Goal: Information Seeking & Learning: Learn about a topic

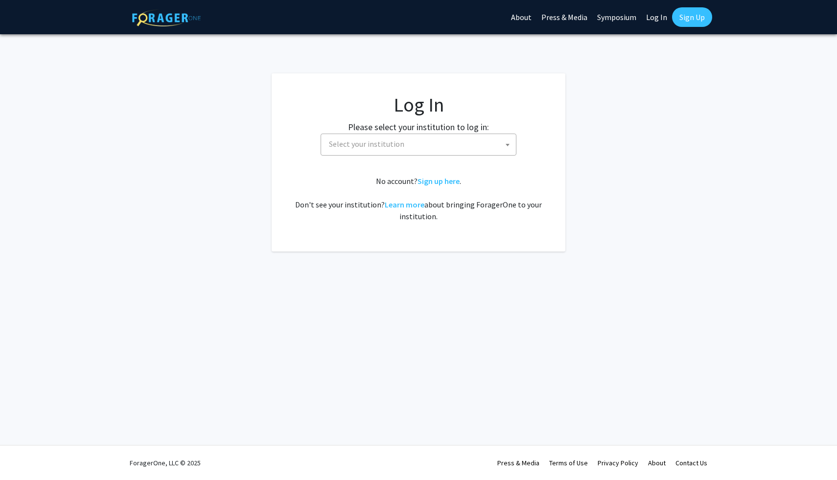
select select
click at [467, 140] on span "Select your institution" at bounding box center [420, 144] width 191 height 20
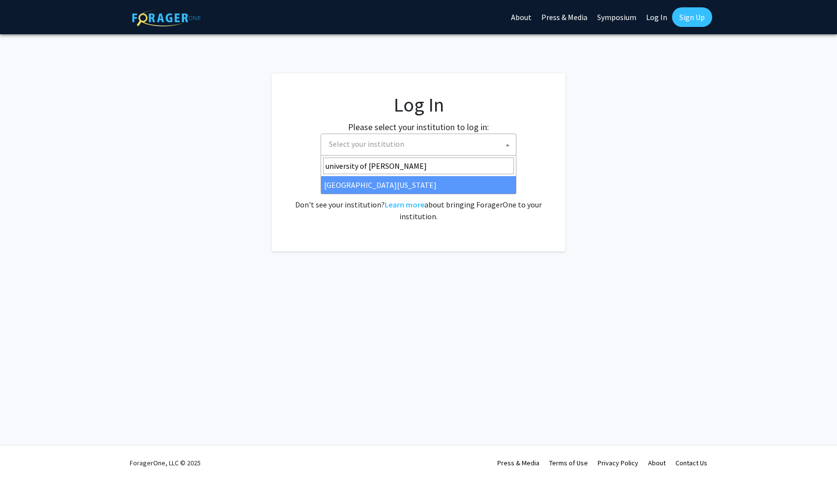
type input "university of ken"
select select "13"
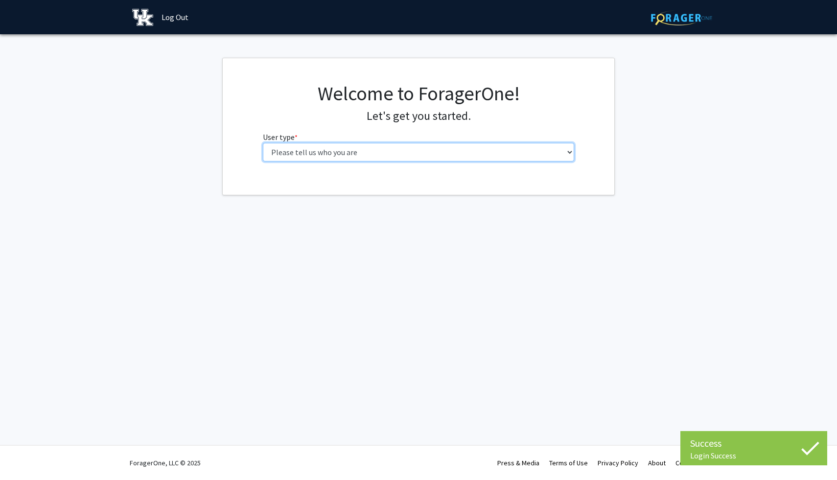
click at [509, 156] on select "Please tell us who you are Undergraduate Student Master's Student Doctoral Cand…" at bounding box center [419, 152] width 312 height 19
select select "1: undergrad"
click at [263, 143] on select "Please tell us who you are Undergraduate Student Master's Student Doctoral Cand…" at bounding box center [419, 152] width 312 height 19
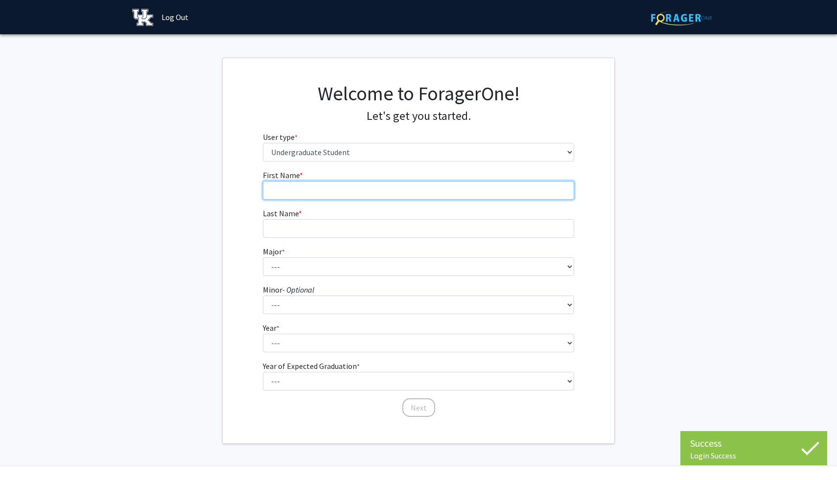
click at [508, 190] on input "First Name * required" at bounding box center [419, 190] width 312 height 19
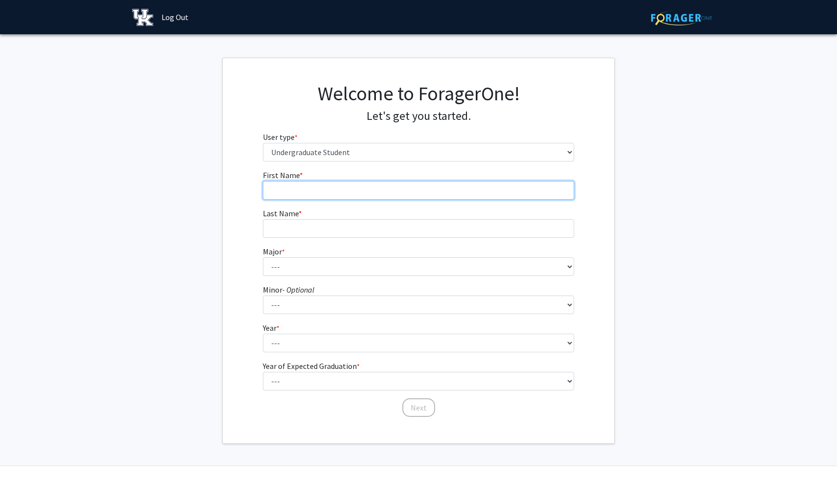
type input "[PERSON_NAME]"
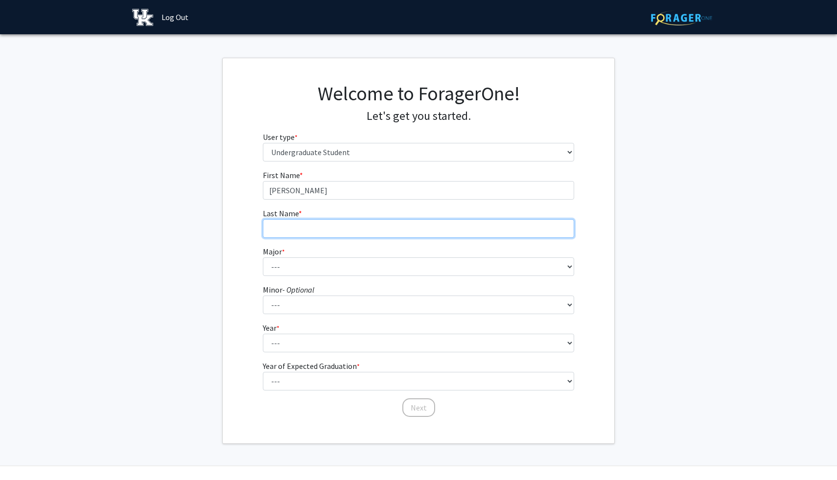
type input "[PERSON_NAME]"
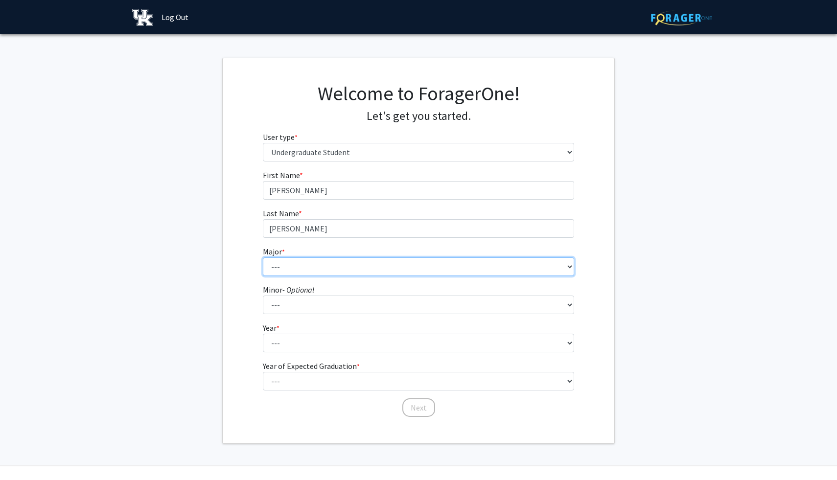
click at [384, 268] on select "--- Accounting Aerospace Engineering African American & Africana Studies Agricu…" at bounding box center [419, 266] width 312 height 19
select select "98: 935"
click at [263, 257] on select "--- Accounting Aerospace Engineering African American & Africana Studies Agricu…" at bounding box center [419, 266] width 312 height 19
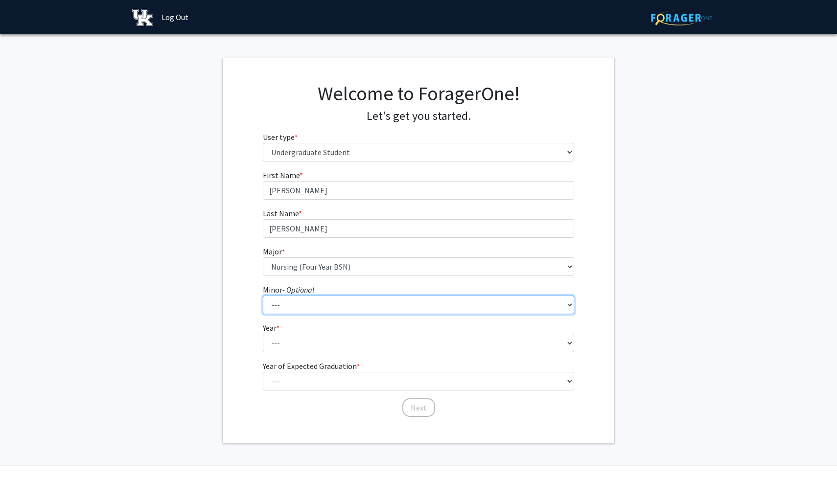
click at [370, 310] on select "--- African American & Africana Studies Agricultural Economics American Studies…" at bounding box center [419, 305] width 312 height 19
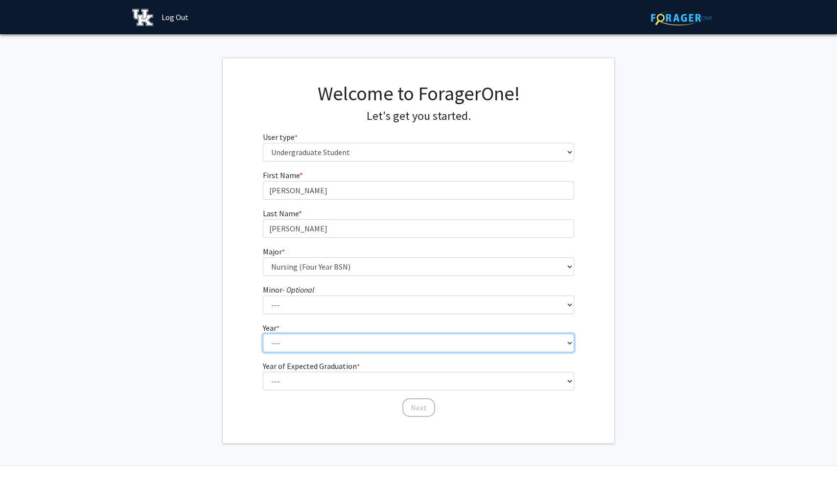
click at [299, 342] on select "--- First-year Sophomore Junior Senior Postbaccalaureate Certificate" at bounding box center [419, 343] width 312 height 19
select select "2: sophomore"
click at [263, 334] on select "--- First-year Sophomore Junior Senior Postbaccalaureate Certificate" at bounding box center [419, 343] width 312 height 19
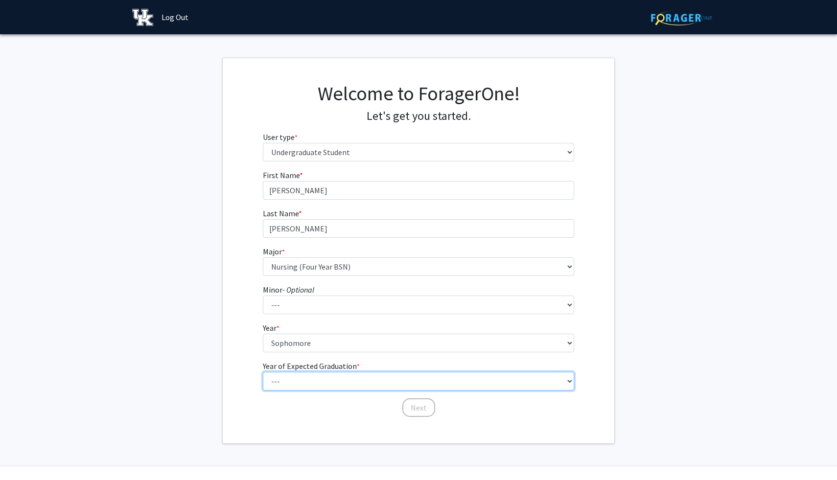
click at [321, 384] on select "--- 2025 2026 2027 2028 2029 2030 2031 2032 2033 2034" at bounding box center [419, 381] width 312 height 19
select select "3: 2027"
click at [263, 372] on select "--- 2025 2026 2027 2028 2029 2030 2031 2032 2033 2034" at bounding box center [419, 381] width 312 height 19
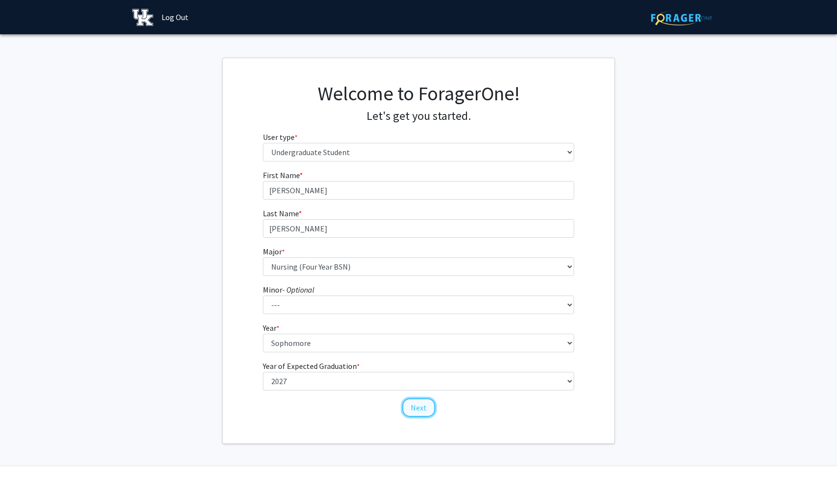
click at [410, 410] on button "Next" at bounding box center [418, 407] width 33 height 19
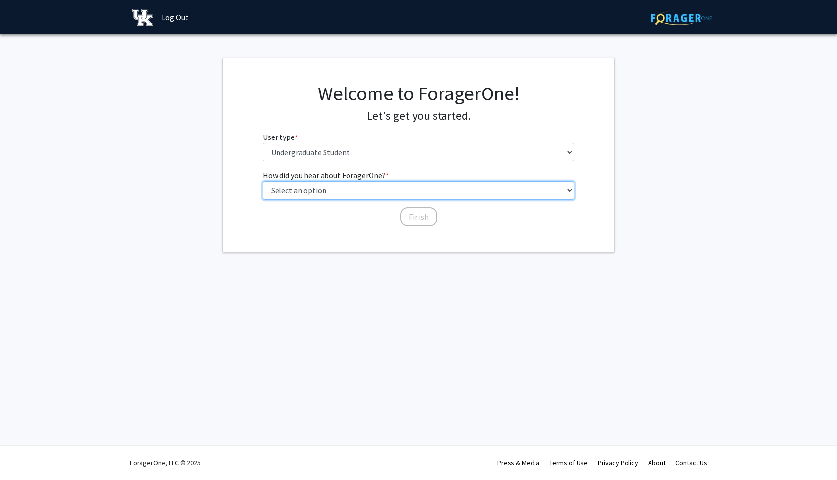
click at [389, 194] on select "Select an option Peer/student recommendation Faculty/staff recommendation Unive…" at bounding box center [419, 190] width 312 height 19
select select "3: university_website"
click at [263, 181] on select "Select an option Peer/student recommendation Faculty/staff recommendation Unive…" at bounding box center [419, 190] width 312 height 19
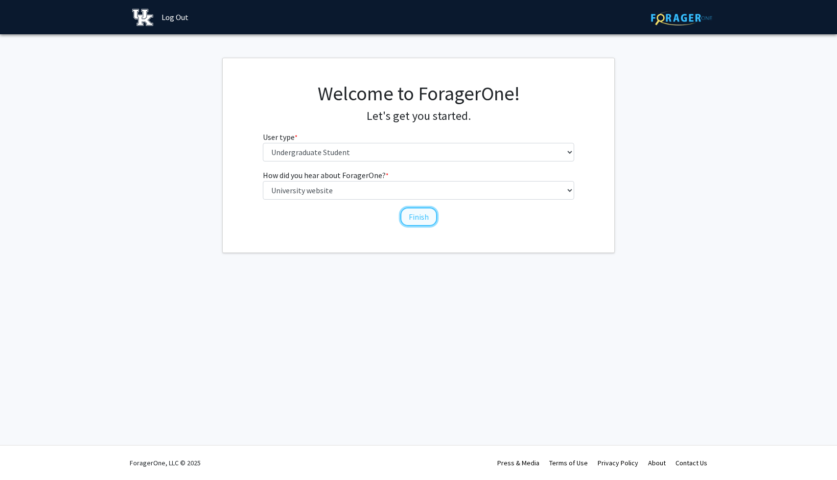
click at [424, 215] on button "Finish" at bounding box center [418, 217] width 37 height 19
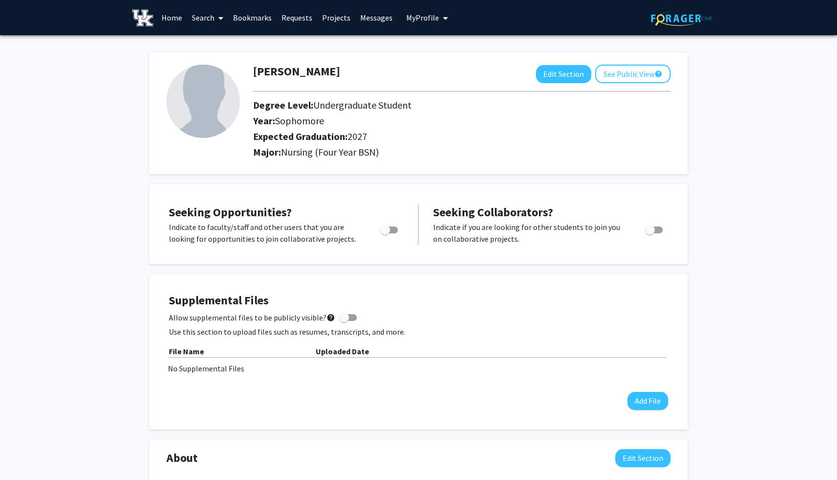
click at [212, 20] on link "Search" at bounding box center [207, 17] width 41 height 34
click at [231, 66] on span "Students" at bounding box center [217, 65] width 60 height 20
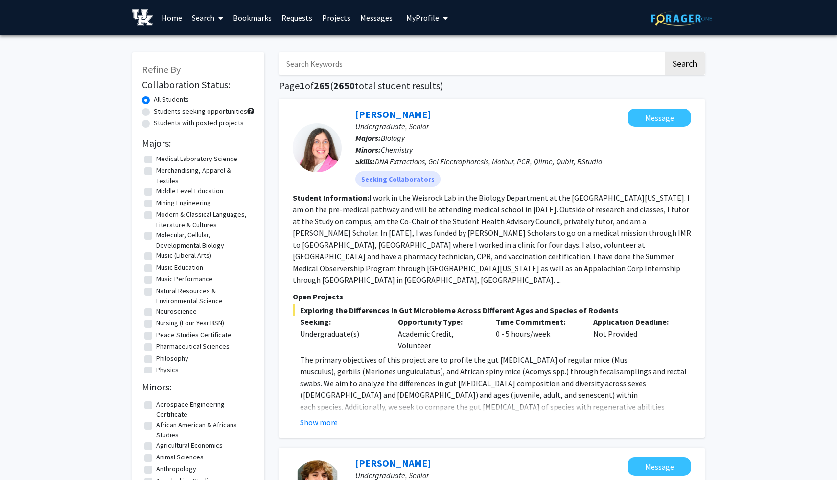
scroll to position [1138, 0]
click at [197, 317] on label "Nursing (Four Year BSN)" at bounding box center [190, 312] width 68 height 10
click at [163, 313] on input "Nursing (Four Year BSN)" at bounding box center [159, 310] width 6 height 6
checkbox input "true"
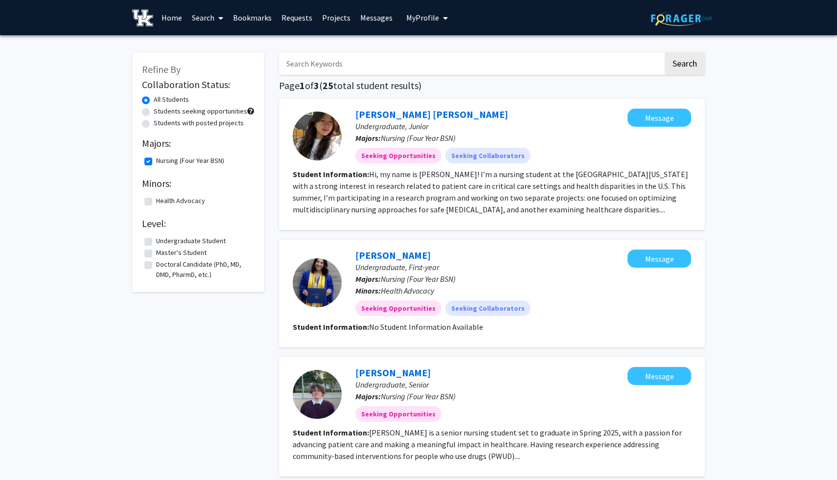
click at [204, 20] on link "Search" at bounding box center [207, 17] width 41 height 34
click at [216, 44] on span "Faculty/Staff" at bounding box center [223, 45] width 72 height 20
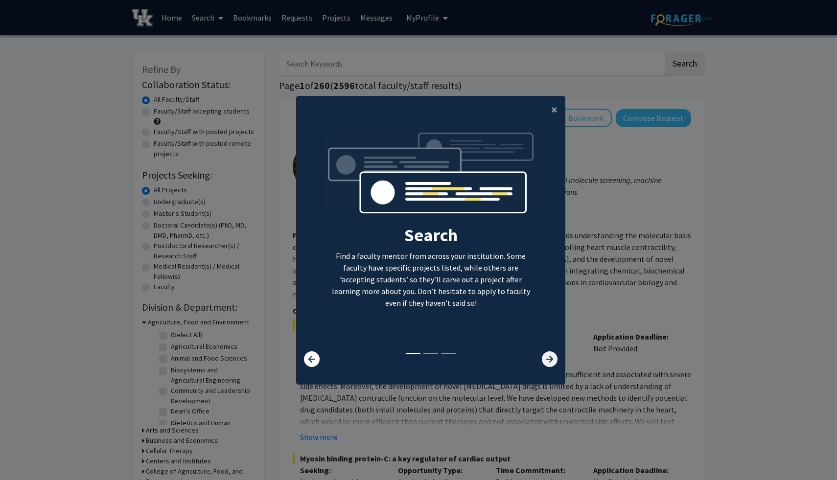
click at [548, 358] on icon at bounding box center [550, 359] width 16 height 16
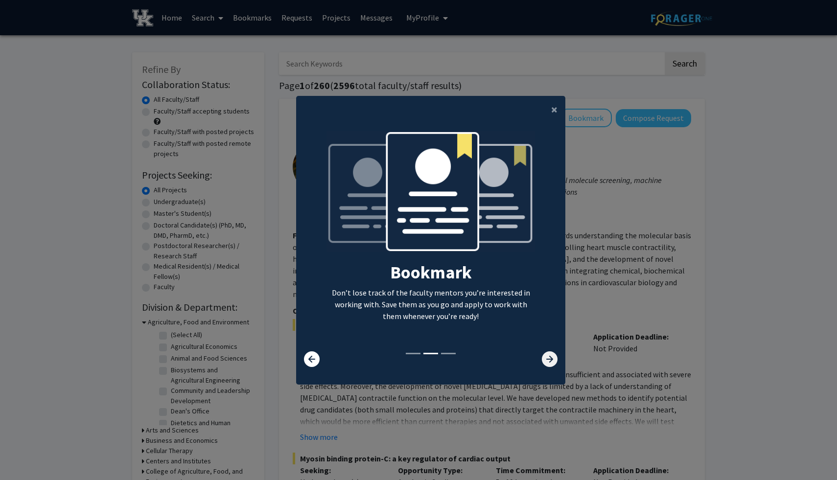
click at [548, 358] on icon at bounding box center [550, 359] width 16 height 16
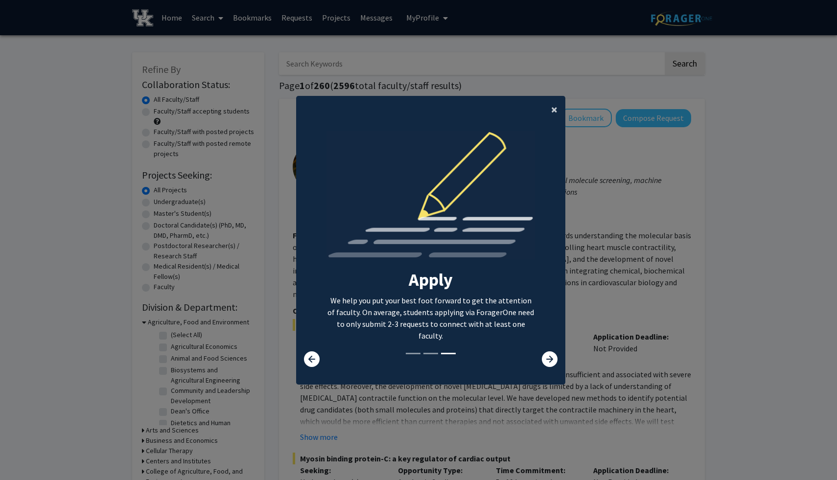
click at [553, 107] on span "×" at bounding box center [554, 109] width 6 height 15
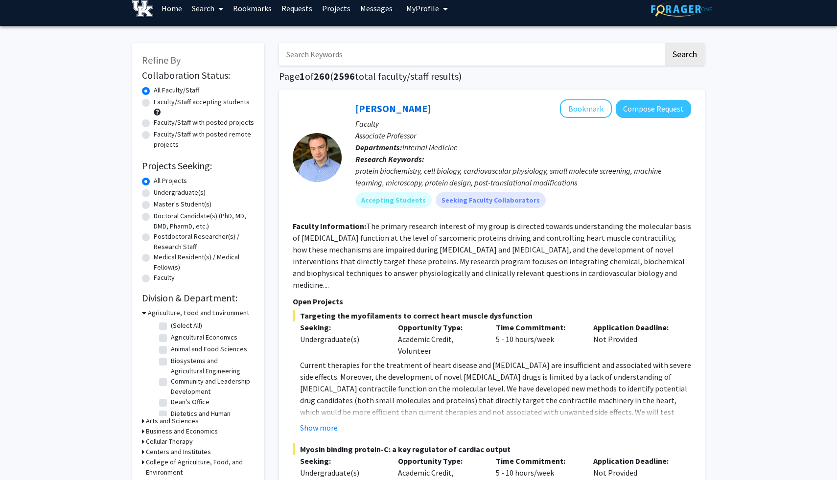
scroll to position [12, 0]
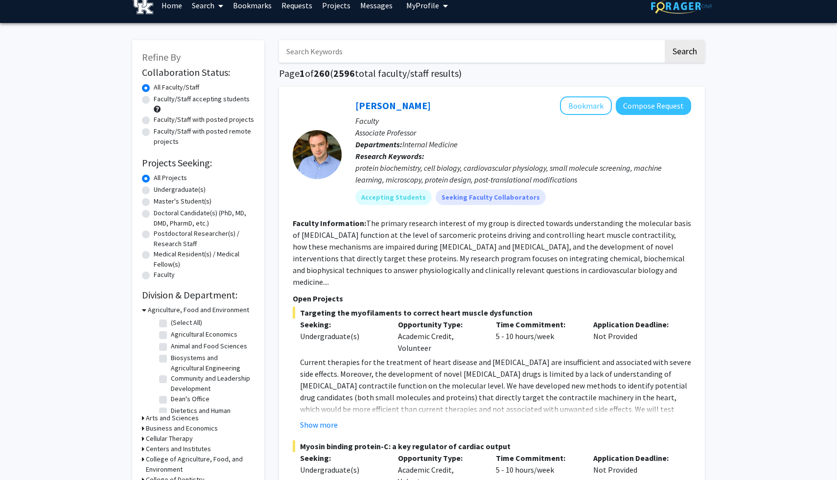
click at [191, 189] on label "Undergraduate(s)" at bounding box center [180, 190] width 52 height 10
click at [160, 189] on input "Undergraduate(s)" at bounding box center [157, 188] width 6 height 6
radio input "true"
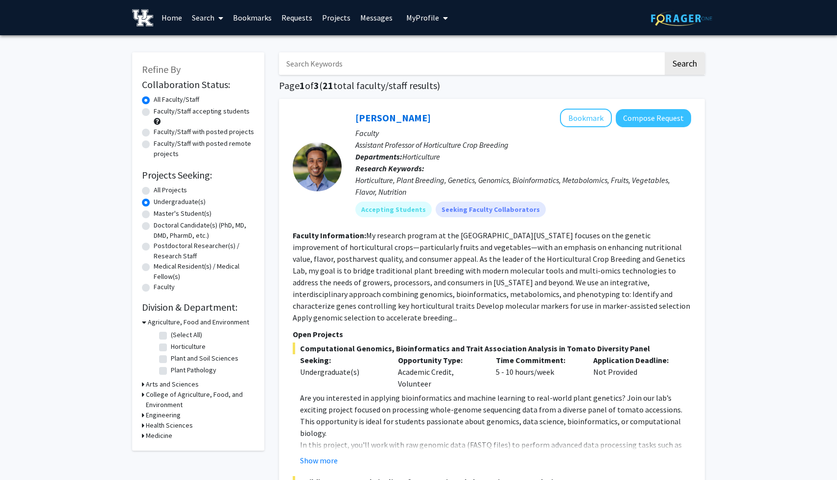
click at [212, 112] on label "Faculty/Staff accepting students" at bounding box center [202, 111] width 96 height 10
click at [160, 112] on input "Faculty/Staff accepting students" at bounding box center [157, 109] width 6 height 6
radio input "true"
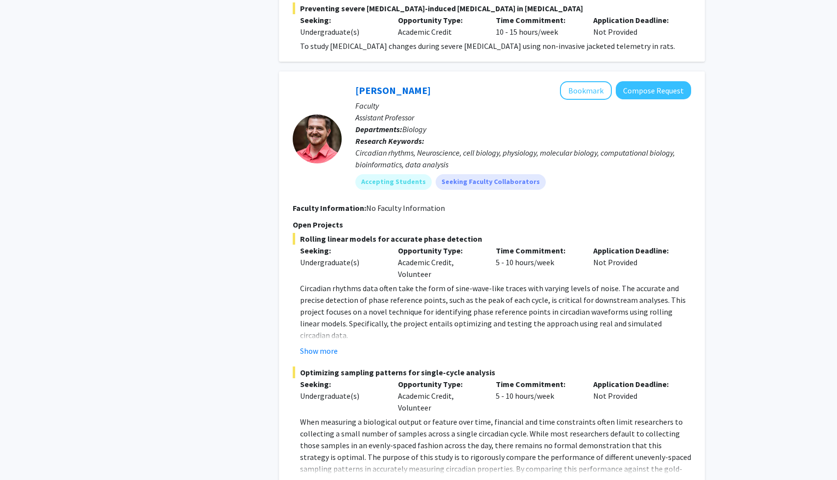
scroll to position [4563, 0]
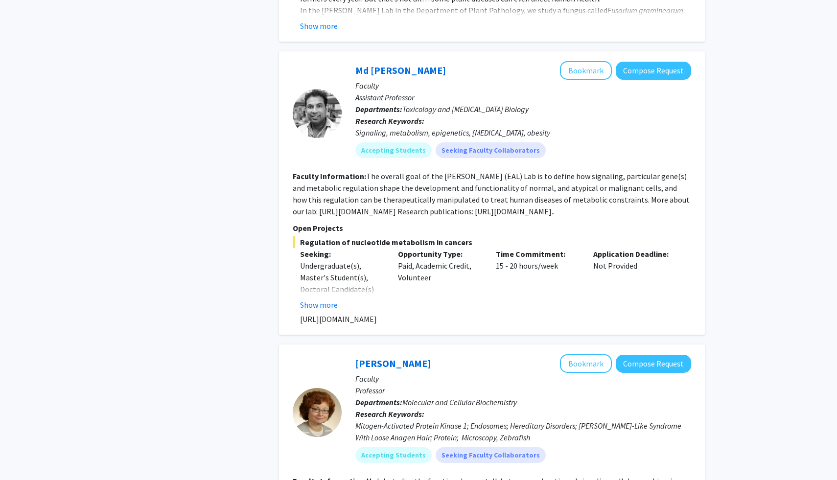
scroll to position [1185, 0]
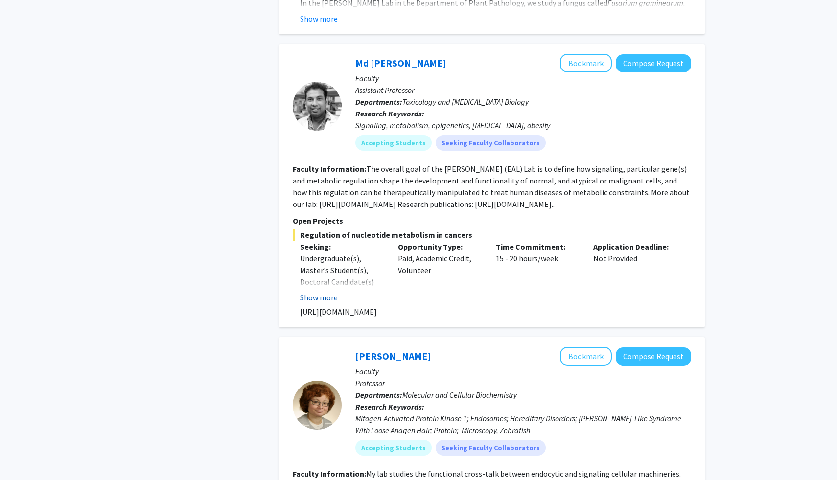
click at [326, 292] on button "Show more" at bounding box center [319, 298] width 38 height 12
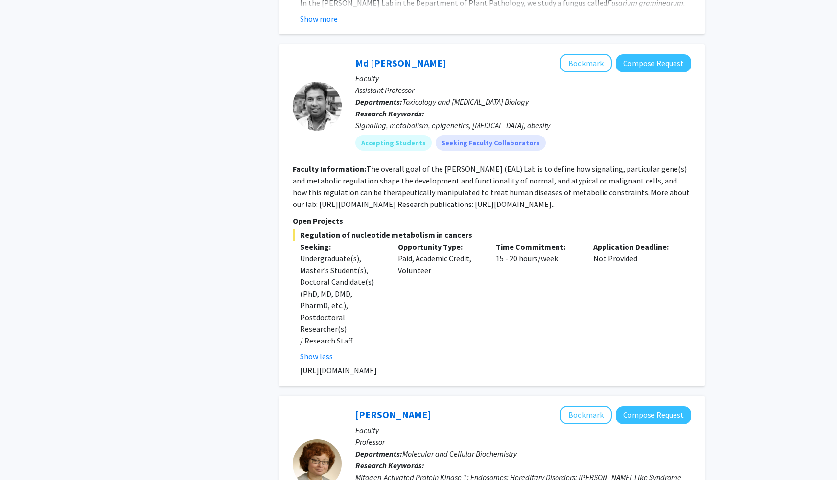
click at [401, 365] on p "[URL][DOMAIN_NAME]" at bounding box center [495, 371] width 391 height 12
copy p "[URL][DOMAIN_NAME]"
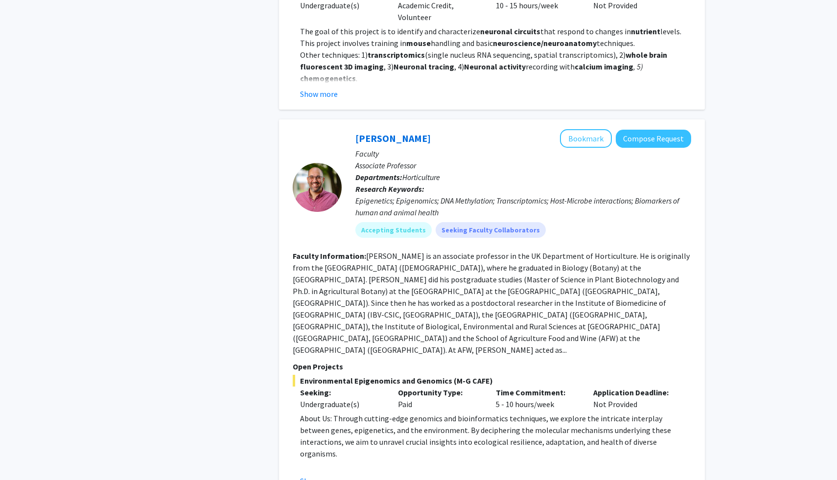
scroll to position [3213, 0]
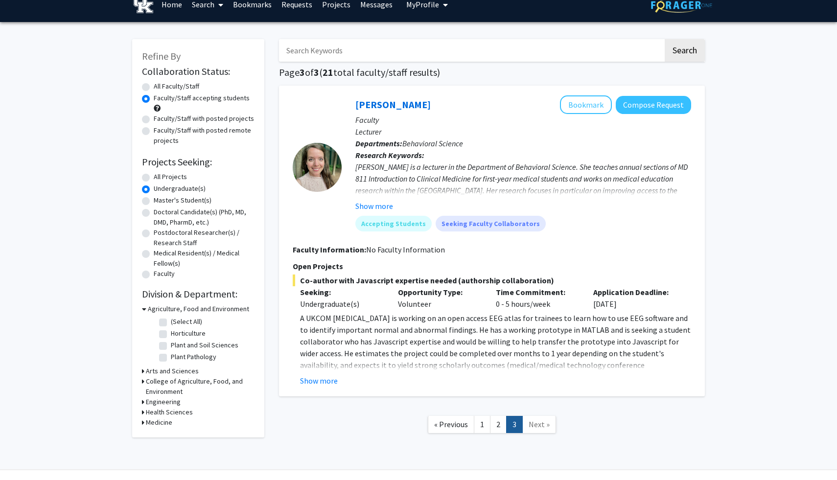
scroll to position [22, 0]
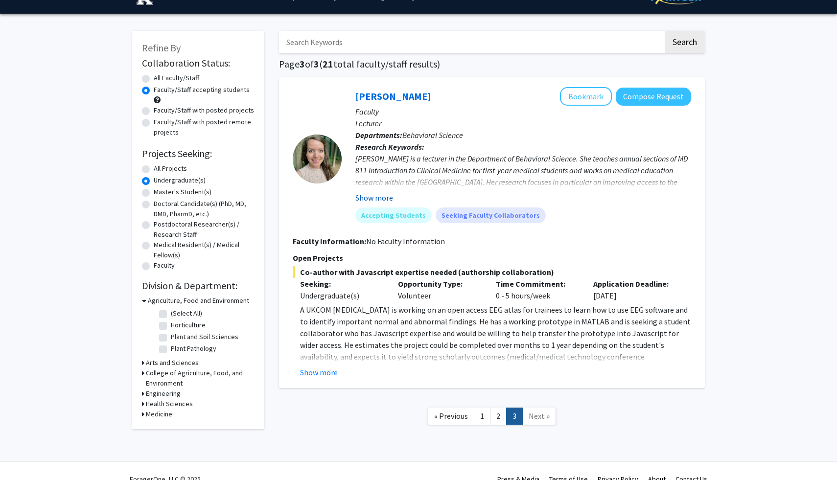
click at [386, 198] on button "Show more" at bounding box center [374, 198] width 38 height 12
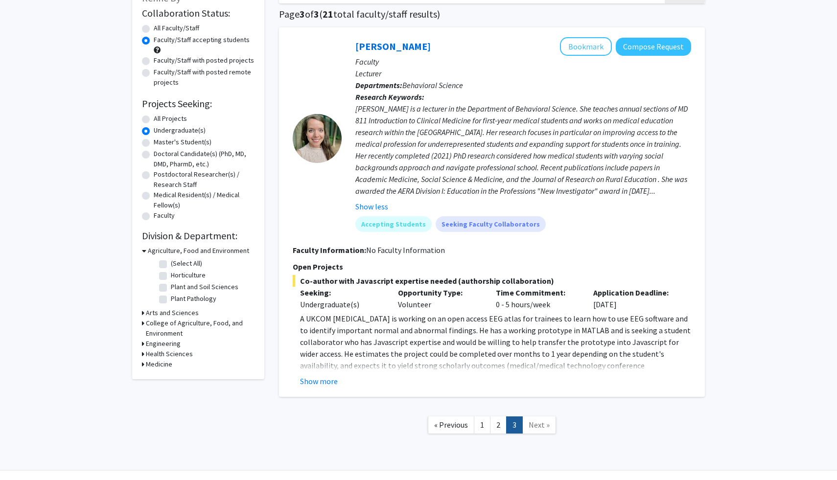
scroll to position [72, 0]
click at [496, 429] on link "2" at bounding box center [498, 424] width 17 height 17
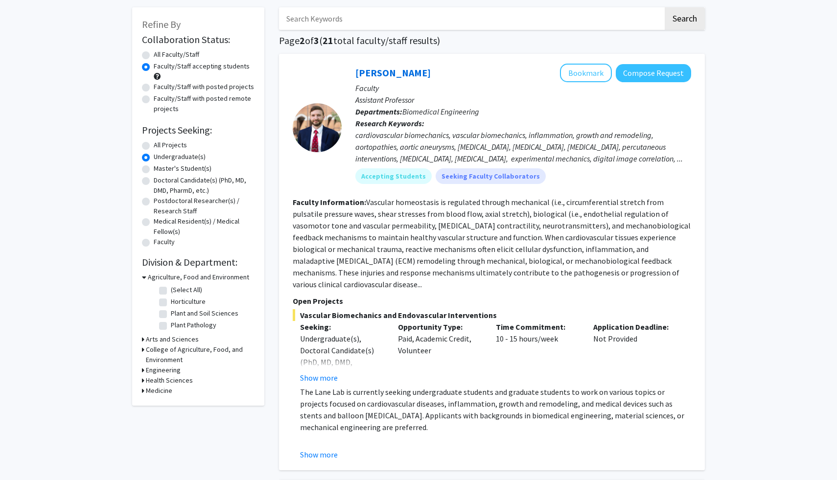
scroll to position [46, 0]
click at [172, 381] on h3 "Health Sciences" at bounding box center [169, 379] width 47 height 10
click at [160, 404] on h3 "Medicine" at bounding box center [159, 406] width 26 height 10
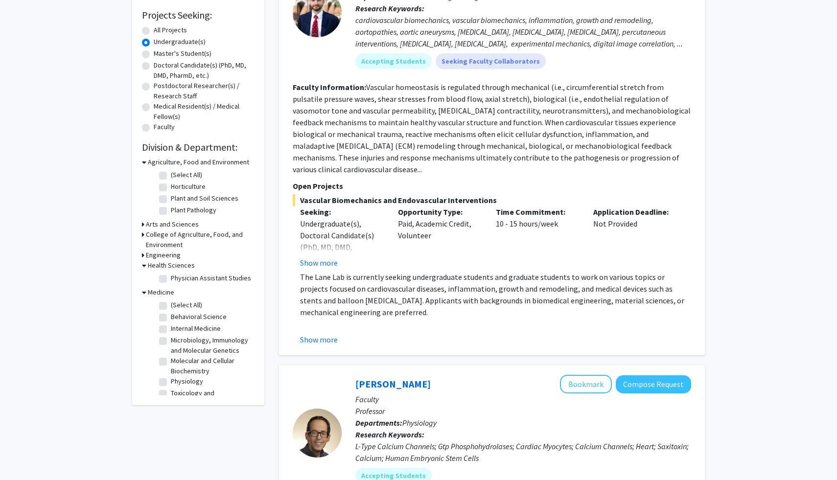
scroll to position [167, 0]
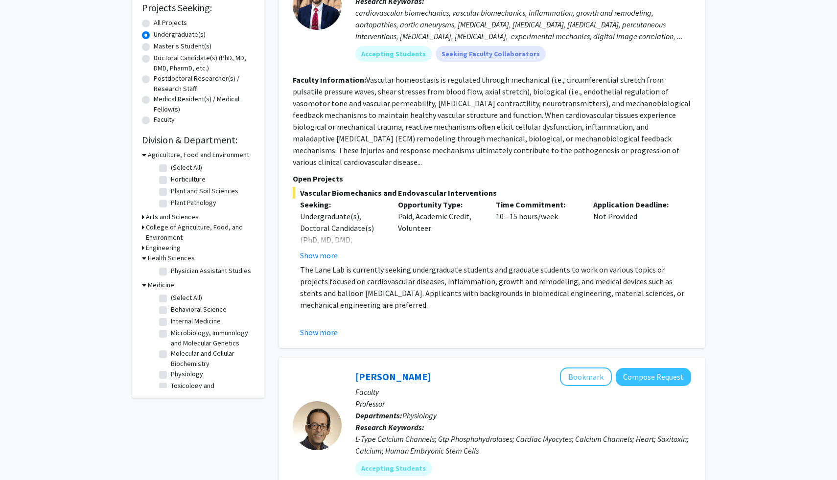
click at [171, 298] on label "(Select All)" at bounding box center [186, 298] width 31 height 10
click at [171, 298] on input "(Select All)" at bounding box center [174, 296] width 6 height 6
checkbox input "true"
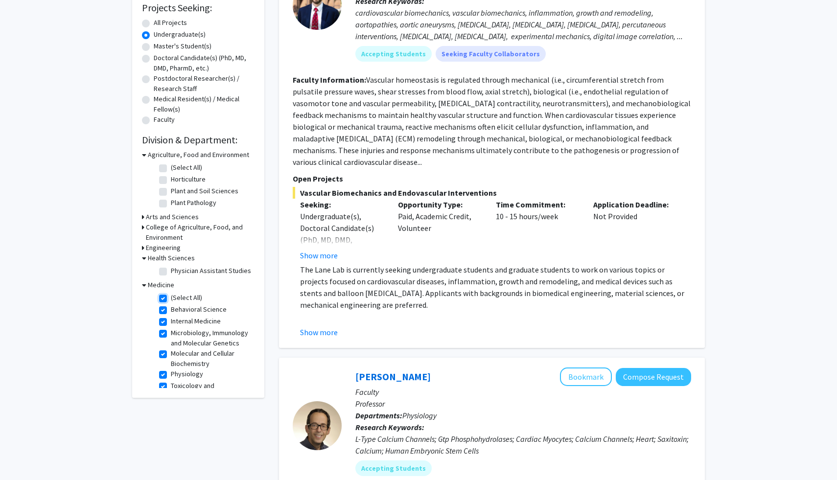
checkbox input "true"
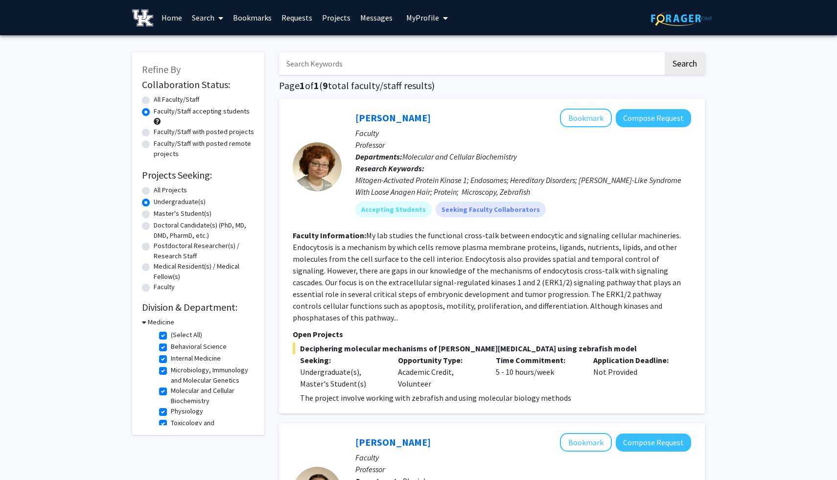
click at [144, 322] on icon at bounding box center [144, 322] width 4 height 10
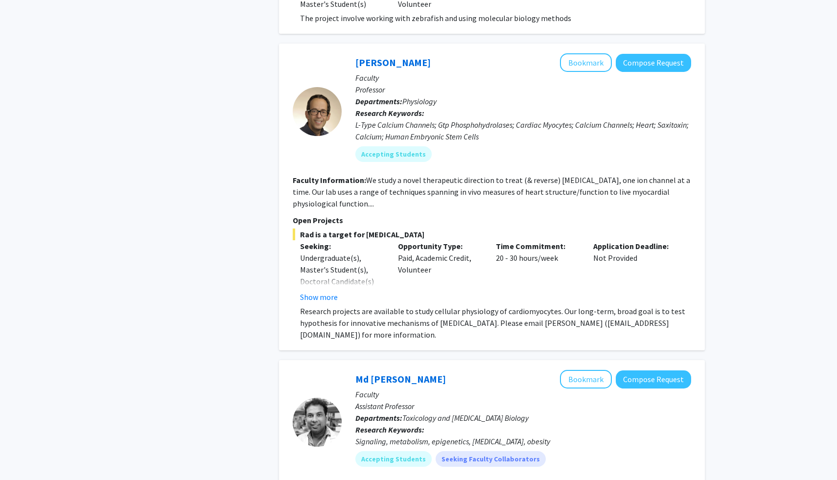
scroll to position [383, 0]
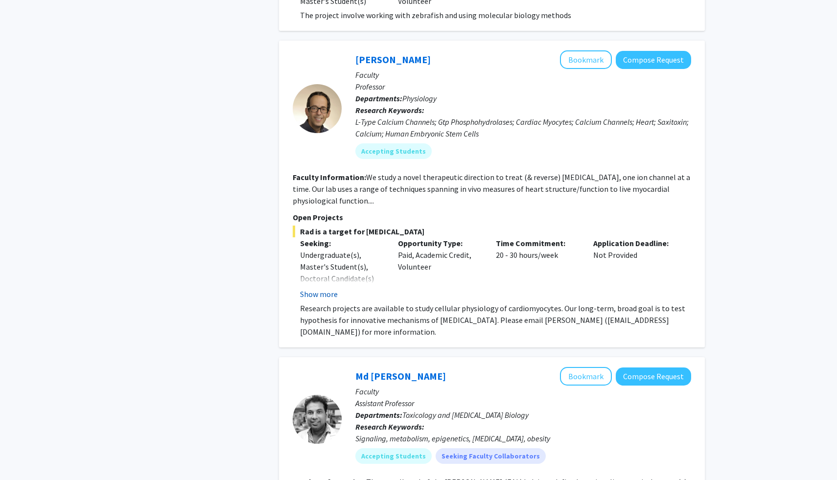
click at [326, 288] on button "Show more" at bounding box center [319, 294] width 38 height 12
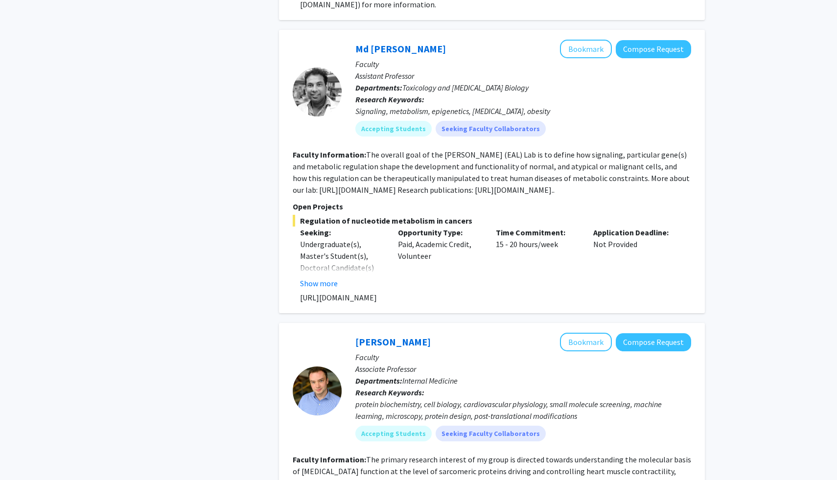
scroll to position [768, 0]
click at [331, 279] on button "Show more" at bounding box center [319, 285] width 38 height 12
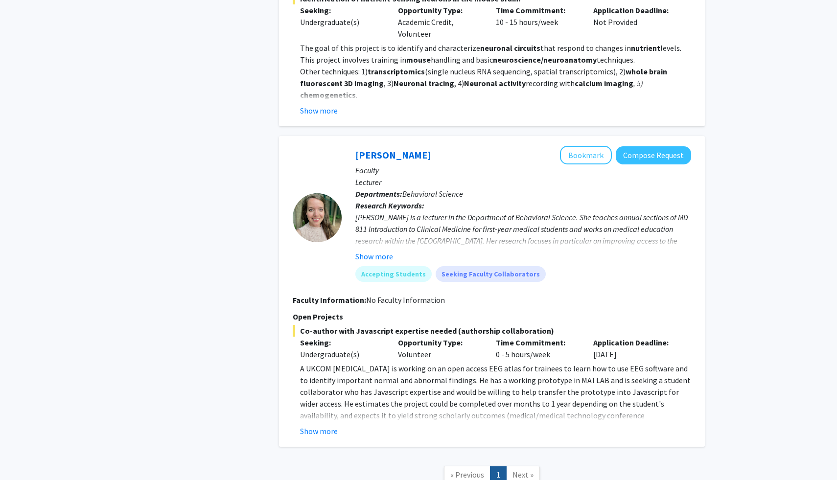
scroll to position [2996, 0]
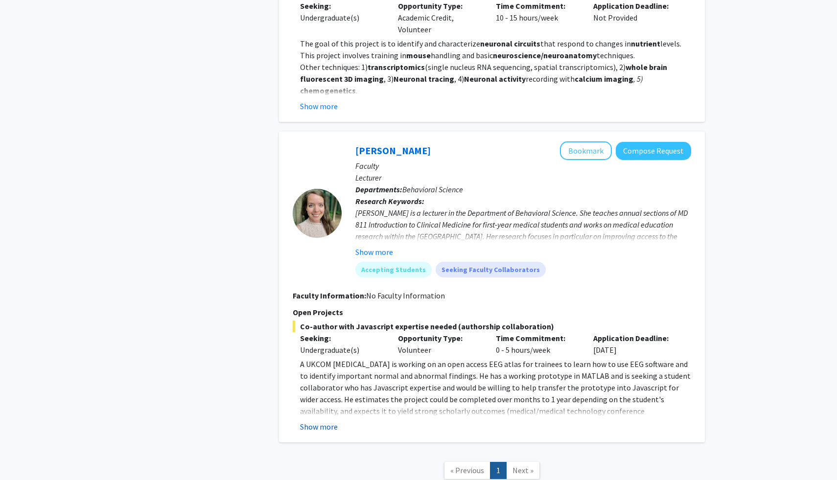
click at [325, 421] on button "Show more" at bounding box center [319, 427] width 38 height 12
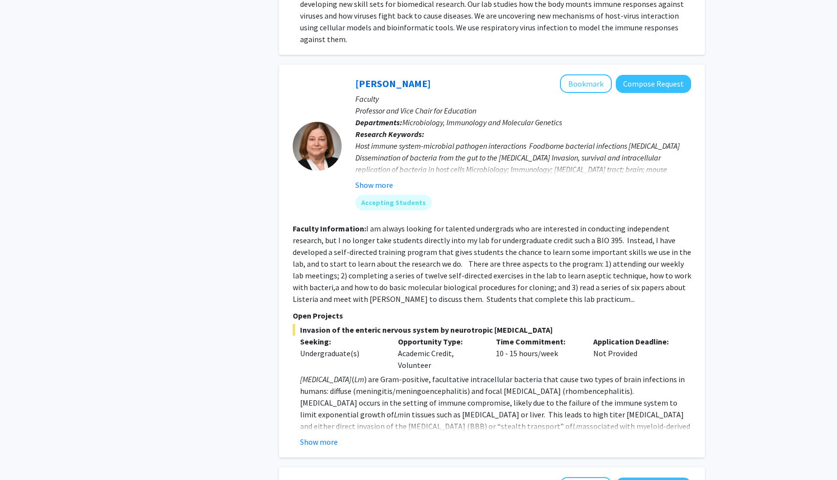
scroll to position [2305, 0]
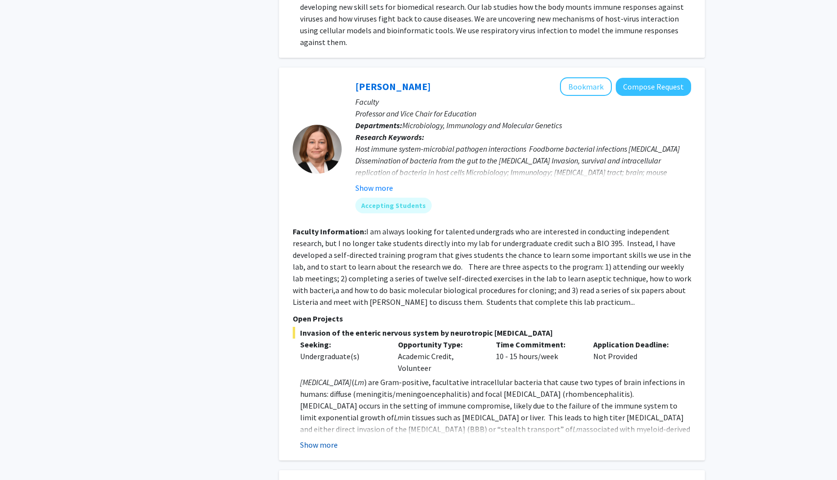
click at [328, 439] on button "Show more" at bounding box center [319, 445] width 38 height 12
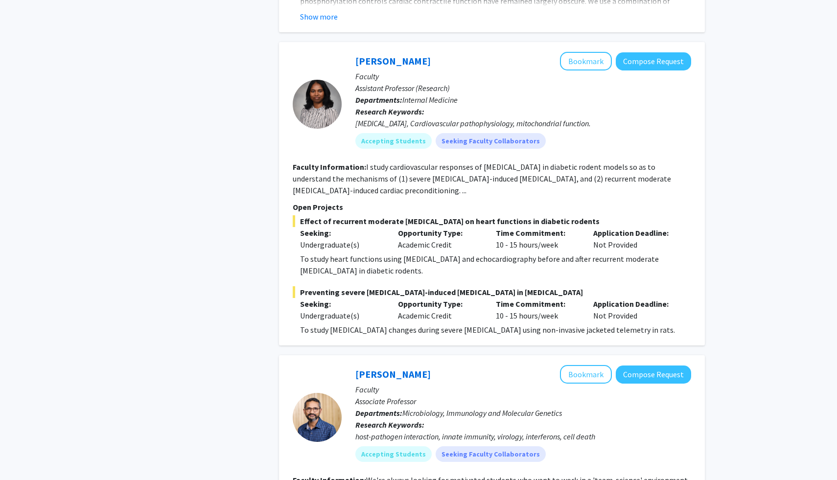
scroll to position [1739, 0]
click at [365, 163] on fg-read-more "I study cardiovascular responses of [MEDICAL_DATA] in diabetic rodent models so…" at bounding box center [482, 179] width 378 height 33
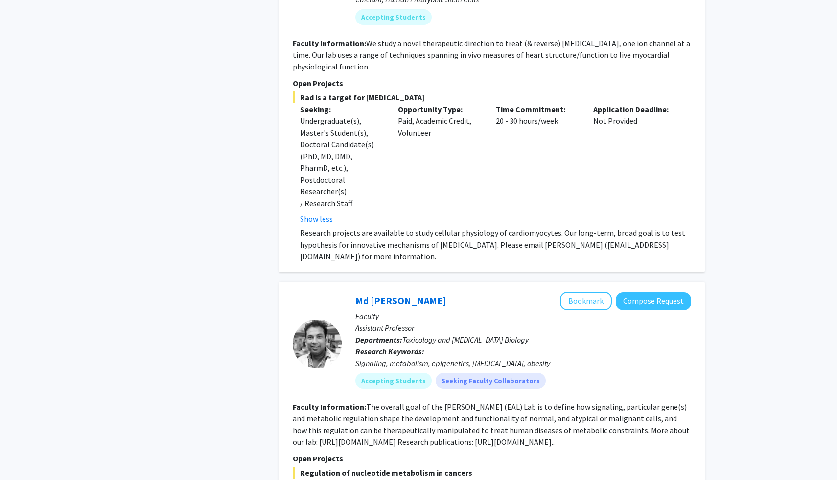
scroll to position [475, 0]
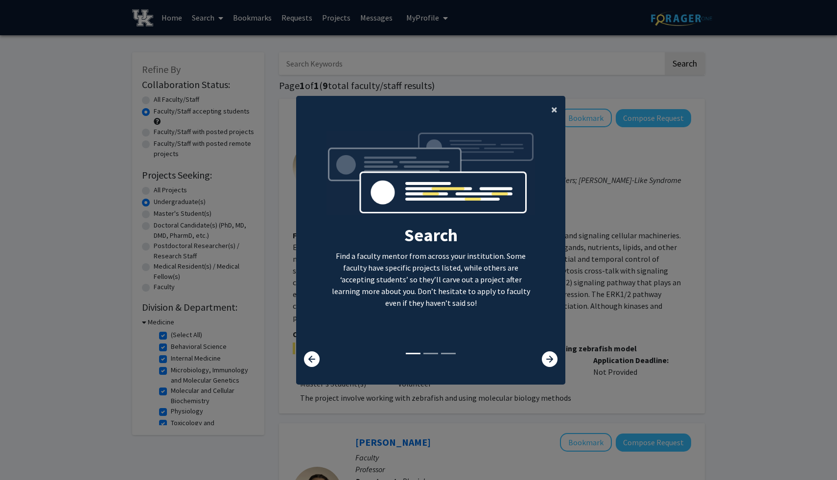
click at [555, 108] on span "×" at bounding box center [554, 109] width 6 height 15
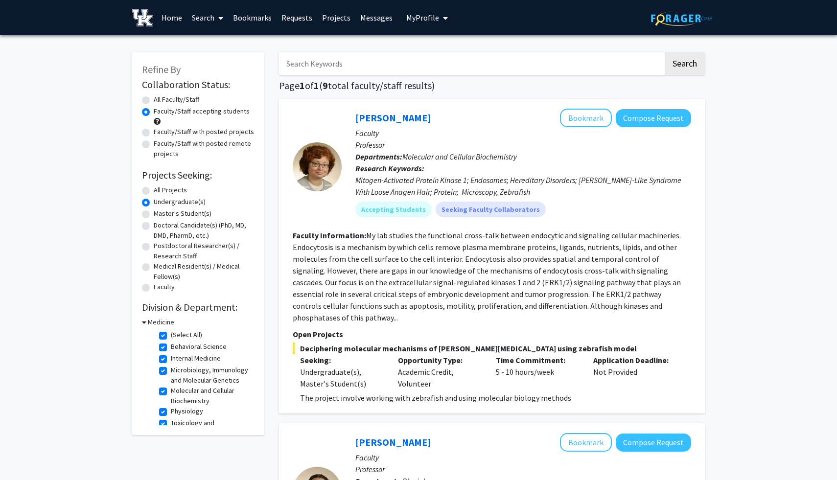
click at [212, 15] on link "Search" at bounding box center [207, 17] width 41 height 34
click at [230, 66] on span "Students" at bounding box center [217, 65] width 60 height 20
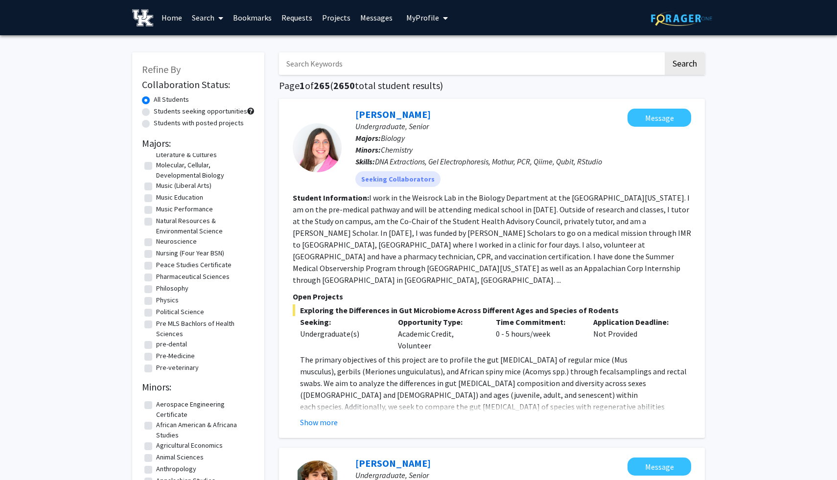
scroll to position [1201, 0]
click at [156, 255] on label "Nursing (Four Year BSN)" at bounding box center [190, 249] width 68 height 10
click at [156, 251] on input "Nursing (Four Year BSN)" at bounding box center [159, 247] width 6 height 6
checkbox input "true"
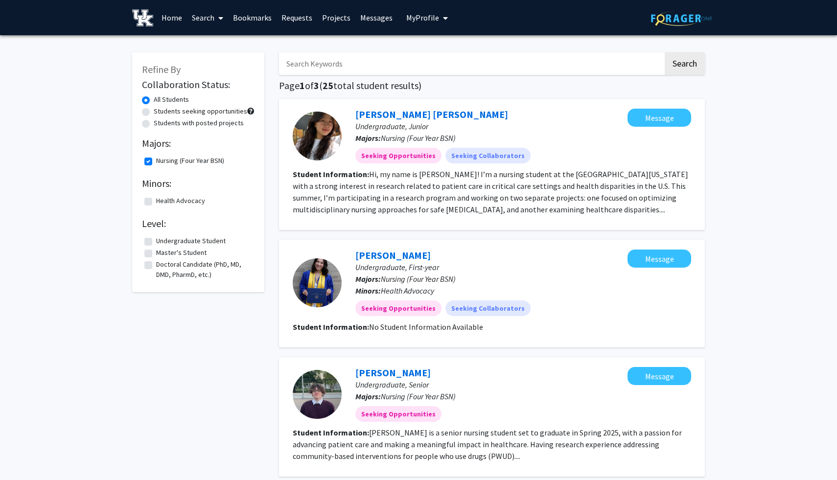
click at [387, 210] on fg-read-more "Hi, my name is [PERSON_NAME]! I’m a nursing student at the [GEOGRAPHIC_DATA][US…" at bounding box center [491, 191] width 396 height 45
click at [388, 183] on fg-read-more "Hi, my name is [PERSON_NAME]! I’m a nursing student at the [GEOGRAPHIC_DATA][US…" at bounding box center [491, 191] width 396 height 45
click at [391, 112] on link "[PERSON_NAME] [PERSON_NAME]" at bounding box center [431, 114] width 153 height 12
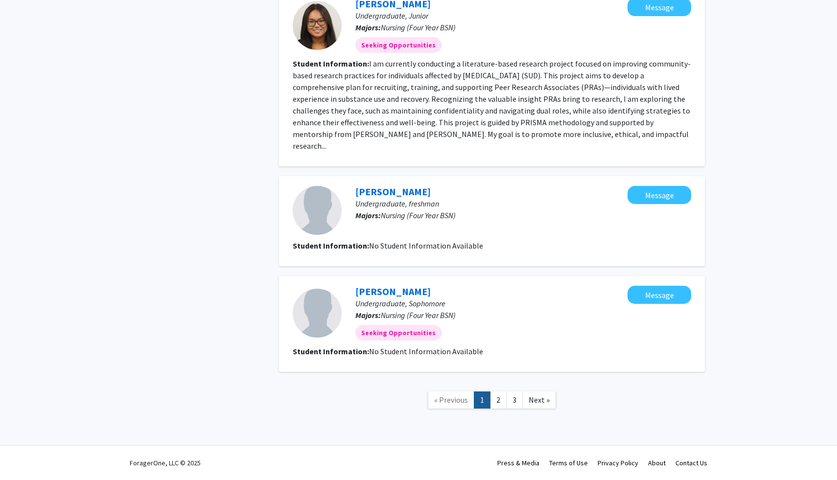
scroll to position [1127, 0]
click at [495, 399] on link "2" at bounding box center [498, 400] width 17 height 17
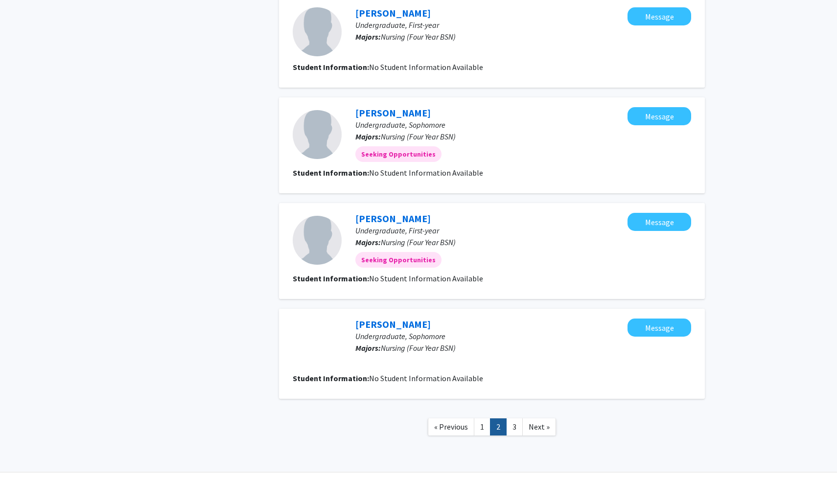
scroll to position [751, 0]
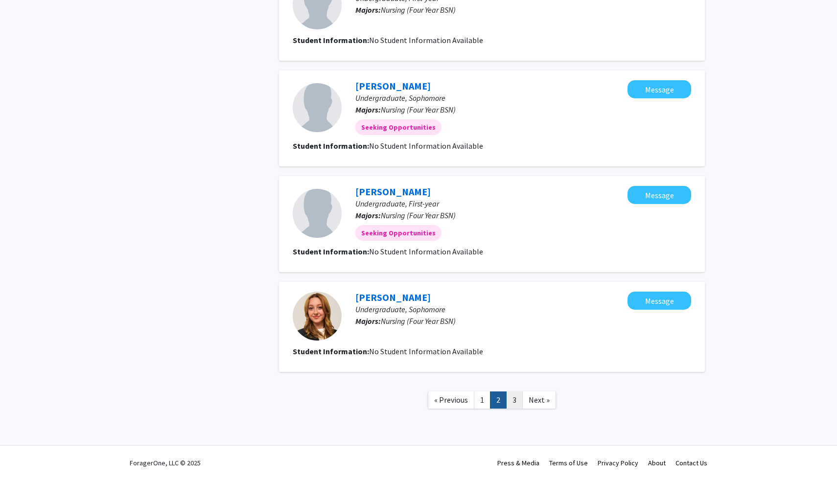
click at [514, 400] on link "3" at bounding box center [514, 400] width 17 height 17
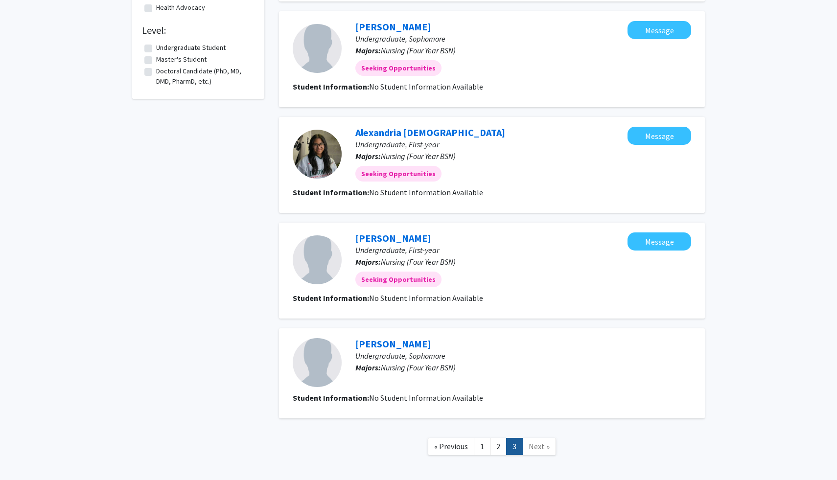
scroll to position [240, 0]
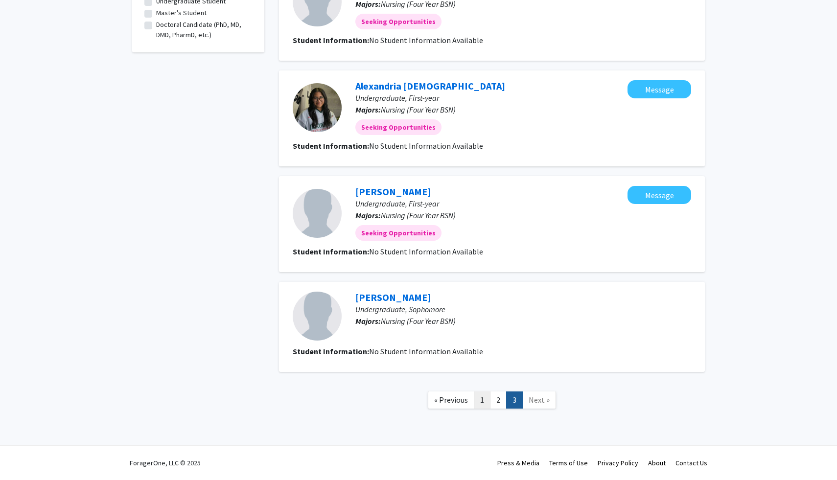
click at [482, 402] on link "1" at bounding box center [482, 400] width 17 height 17
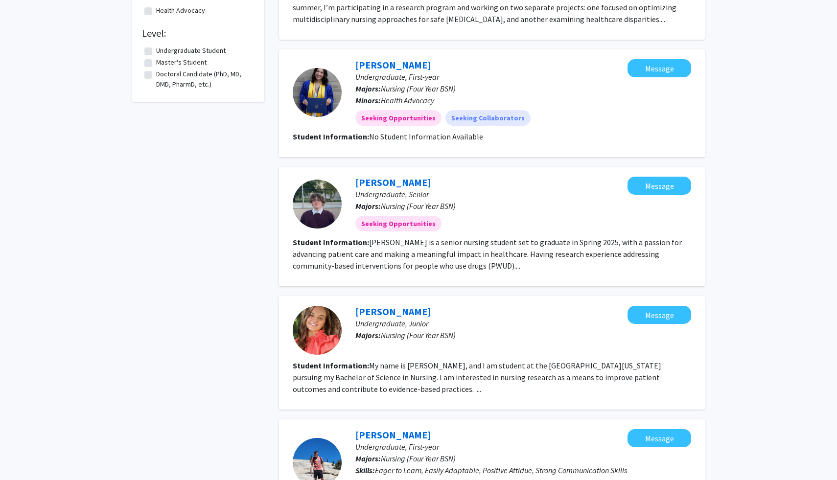
scroll to position [192, 0]
